Goal: Navigation & Orientation: Find specific page/section

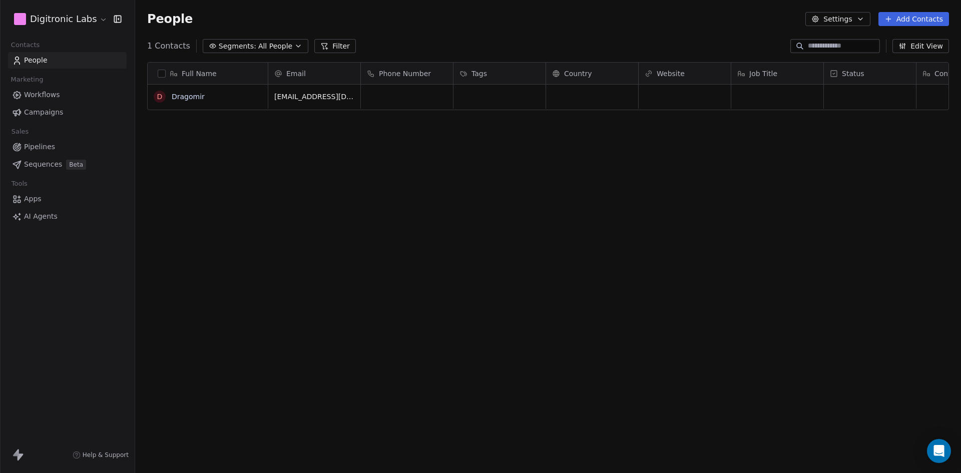
scroll to position [408, 818]
click at [852, 17] on button "Settings" at bounding box center [837, 19] width 65 height 14
click at [99, 20] on html "D Digitronic Labs Contacts People Marketing Workflows Campaigns Sales Pipelines…" at bounding box center [480, 236] width 961 height 473
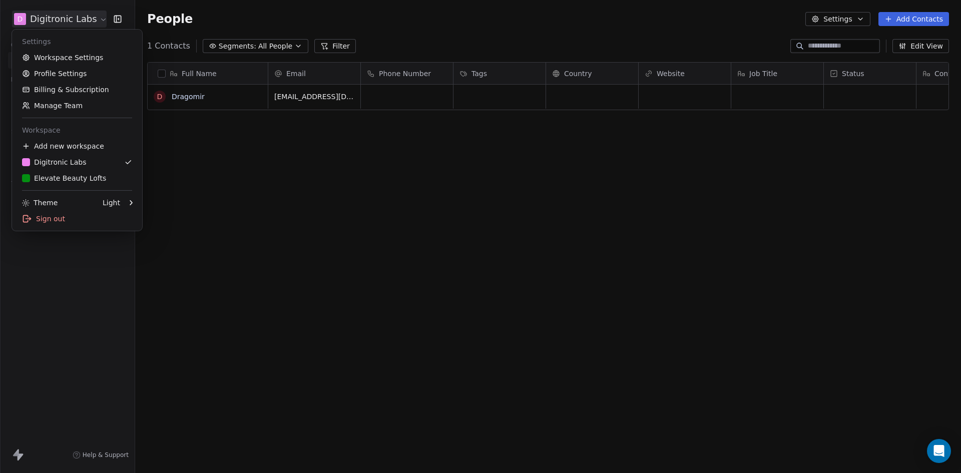
click at [99, 20] on html "D Digitronic Labs Contacts People Marketing Workflows Campaigns Sales Pipelines…" at bounding box center [480, 236] width 961 height 473
click at [162, 201] on div "Dark" at bounding box center [176, 203] width 67 height 16
click at [167, 201] on div "Light" at bounding box center [176, 203] width 67 height 16
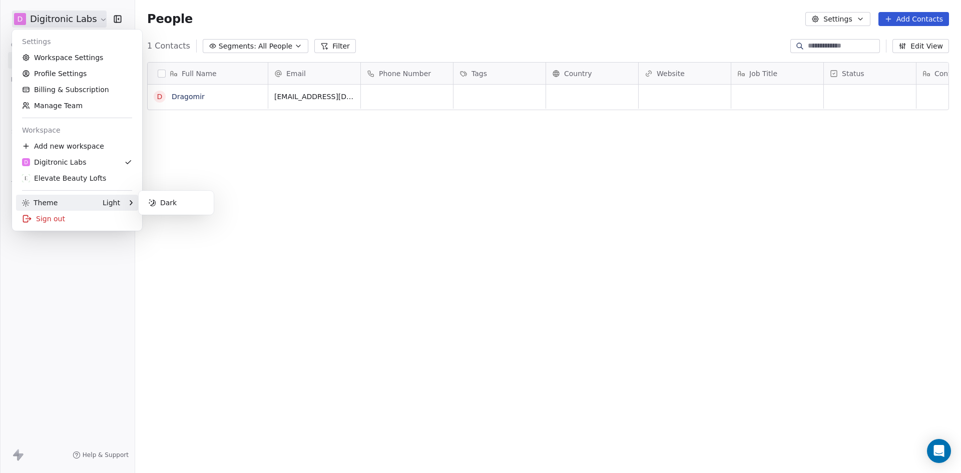
click at [332, 228] on html "D Digitronic Labs Contacts People Marketing Workflows Campaigns Sales Pipelines…" at bounding box center [480, 236] width 961 height 473
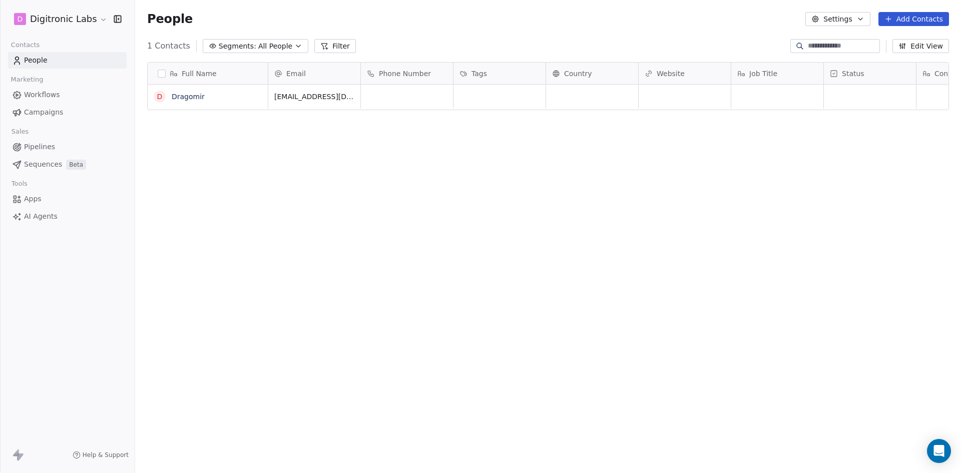
click at [81, 92] on link "Workflows" at bounding box center [67, 95] width 119 height 17
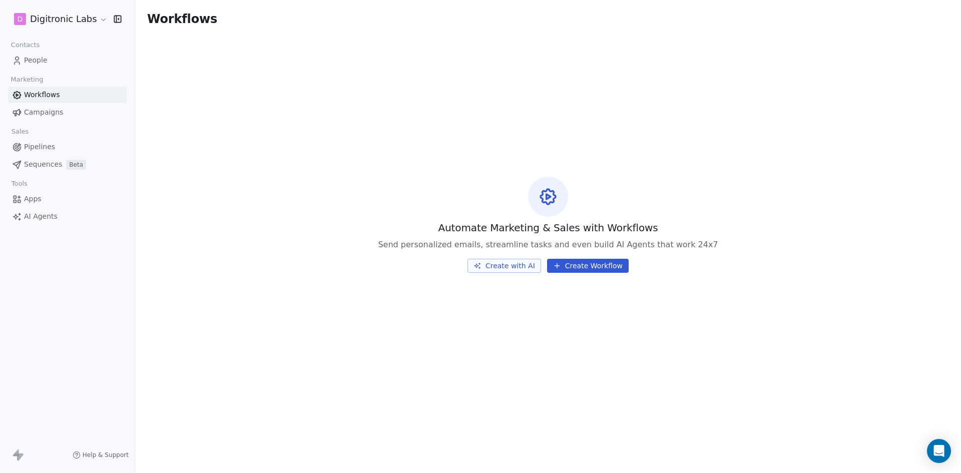
click at [30, 113] on span "Campaigns" at bounding box center [43, 112] width 39 height 11
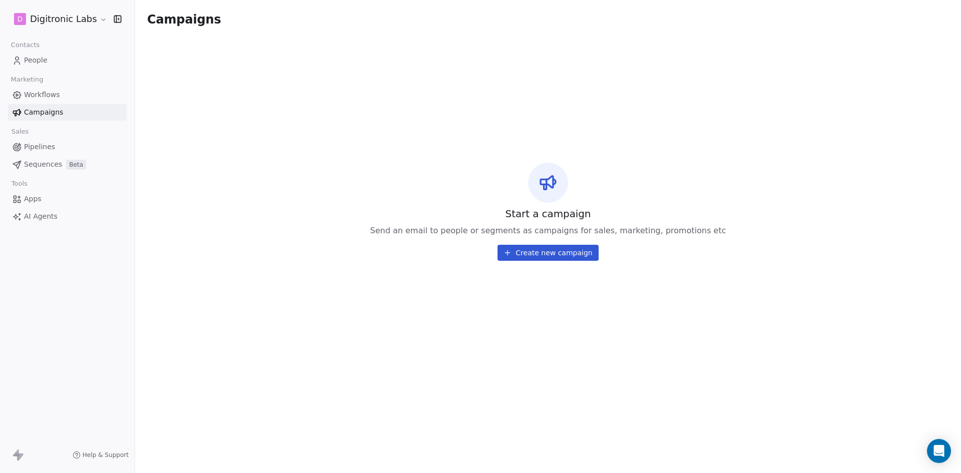
click at [54, 145] on link "Pipelines" at bounding box center [67, 147] width 119 height 17
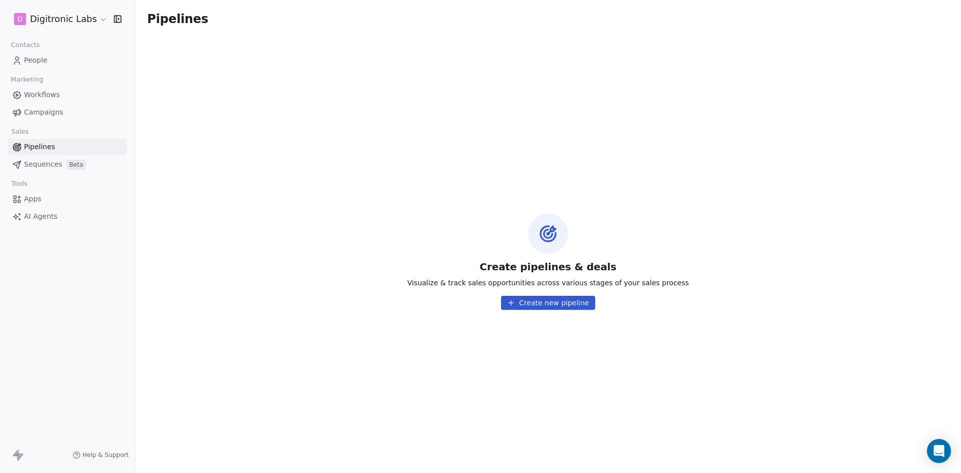
click at [59, 161] on span "Sequences" at bounding box center [43, 164] width 38 height 11
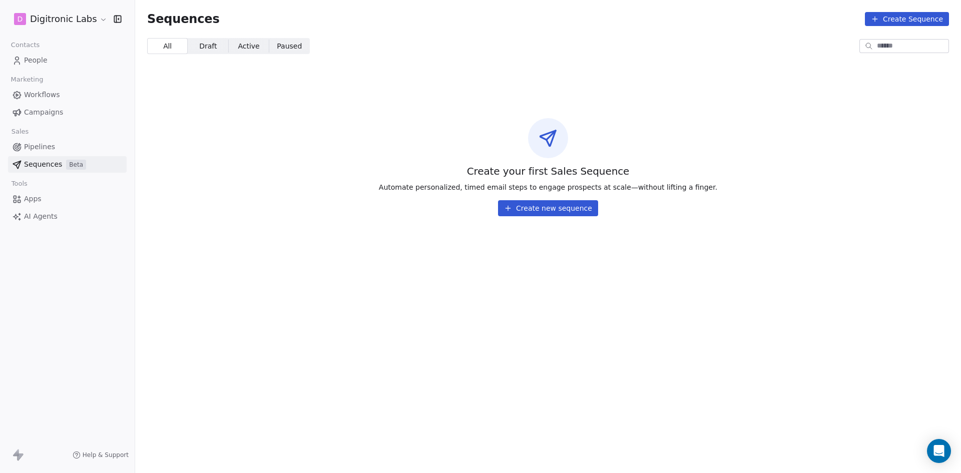
click at [40, 59] on span "People" at bounding box center [36, 60] width 24 height 11
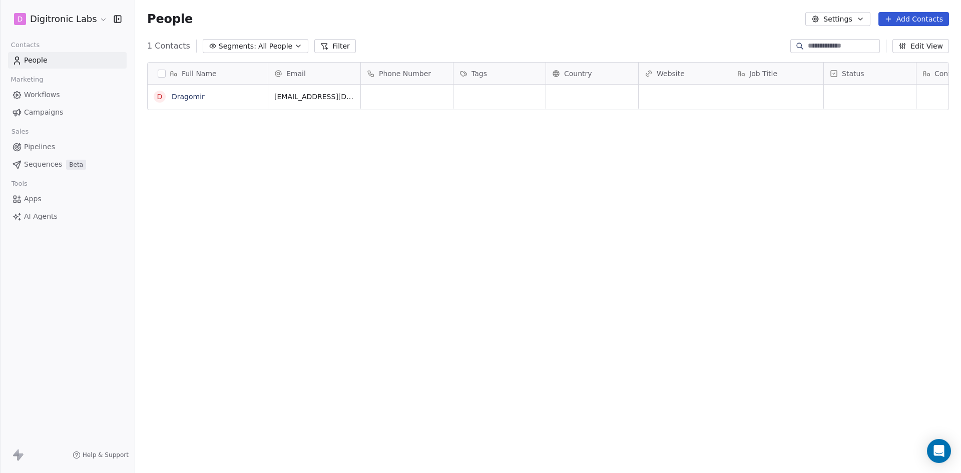
scroll to position [408, 818]
click at [187, 99] on link "Dragomir" at bounding box center [188, 97] width 33 height 8
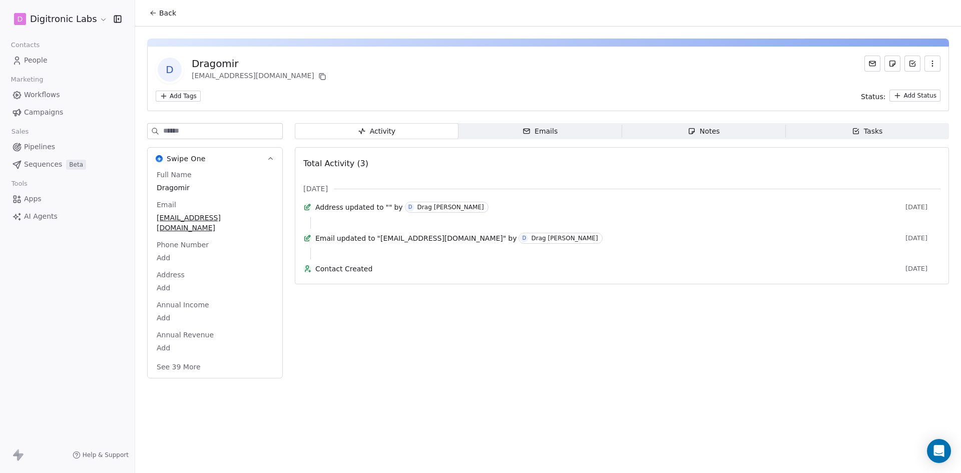
click at [543, 132] on div "Emails" at bounding box center [540, 131] width 35 height 11
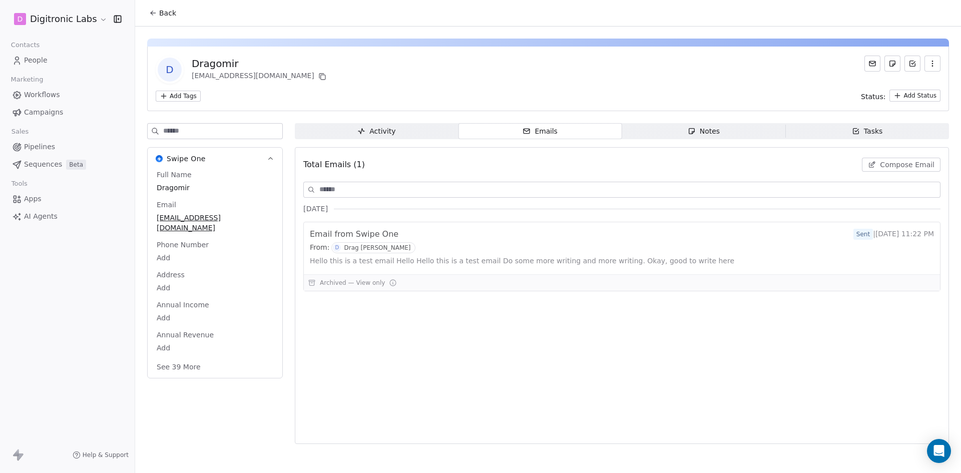
click at [728, 122] on div "[PERSON_NAME] [PERSON_NAME][EMAIL_ADDRESS][DOMAIN_NAME] Add Tags Status: Add St…" at bounding box center [548, 238] width 826 height 423
click at [877, 131] on div "Tasks" at bounding box center [867, 131] width 31 height 11
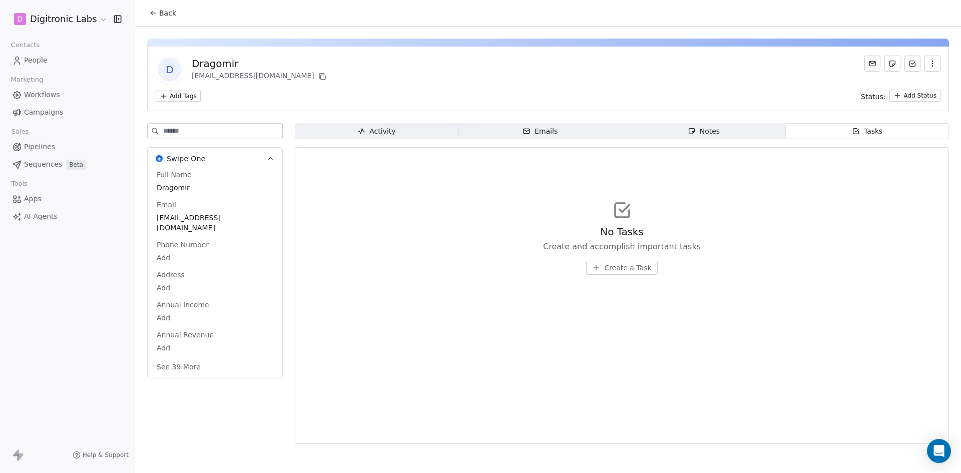
click at [749, 137] on span "Notes Notes" at bounding box center [704, 131] width 164 height 16
